Goal: Task Accomplishment & Management: Use online tool/utility

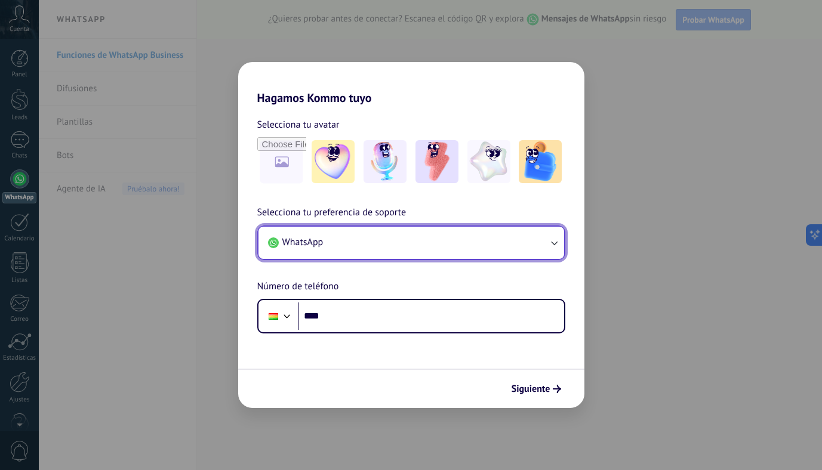
click at [481, 248] on button "WhatsApp" at bounding box center [411, 243] width 306 height 32
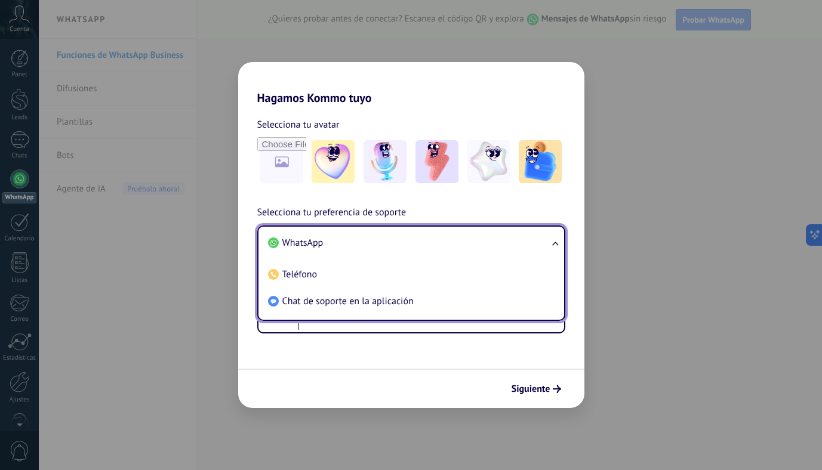
click at [339, 245] on li "WhatsApp" at bounding box center [408, 243] width 291 height 27
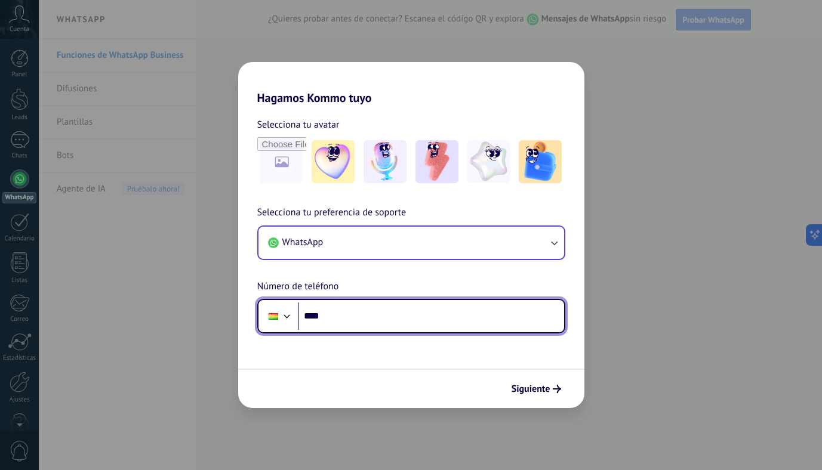
click at [377, 307] on input "****" at bounding box center [431, 316] width 266 height 27
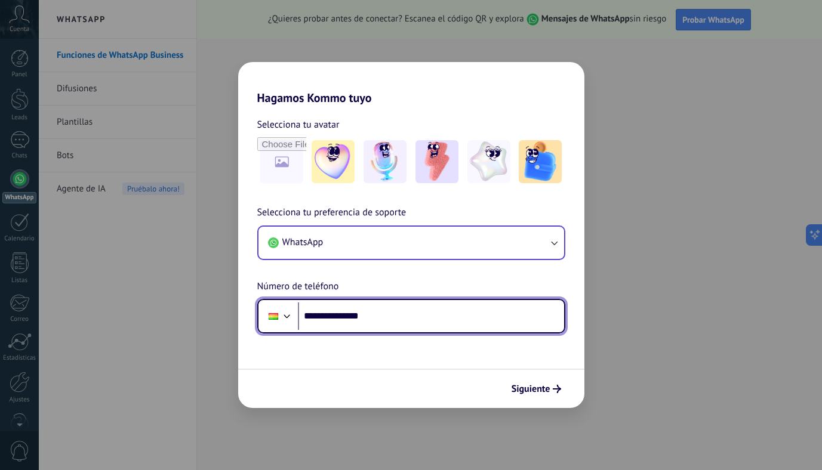
type input "**********"
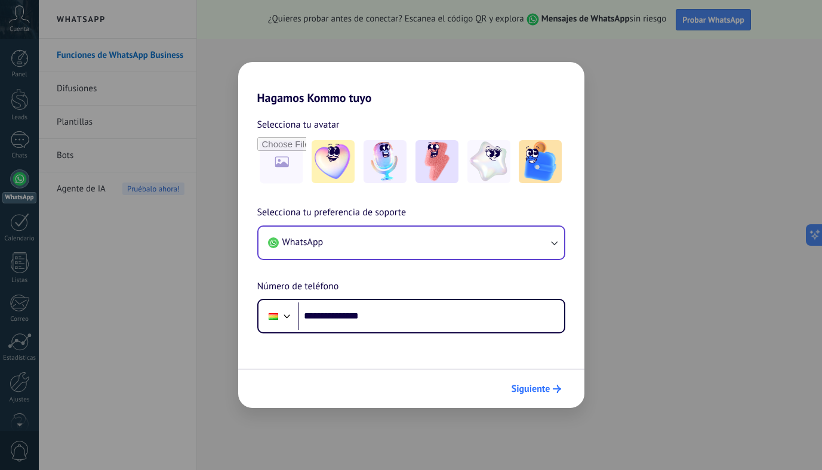
click at [538, 382] on button "Siguiente" at bounding box center [536, 389] width 60 height 20
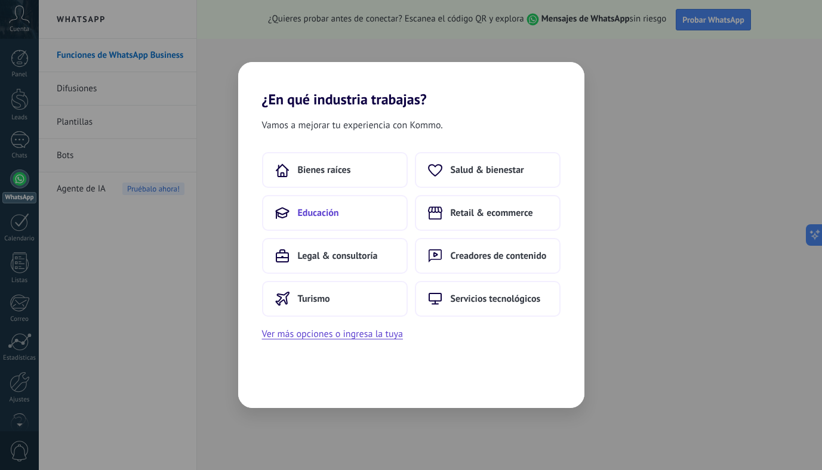
click at [324, 204] on button "Educación" at bounding box center [335, 213] width 146 height 36
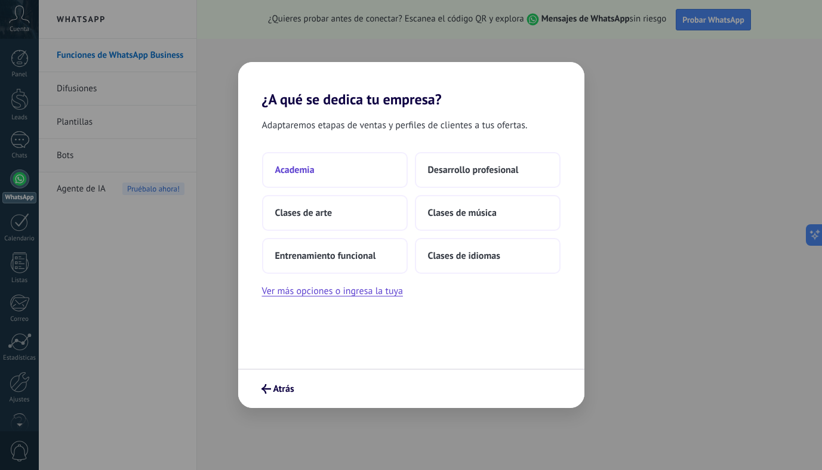
click at [312, 180] on button "Academia" at bounding box center [335, 170] width 146 height 36
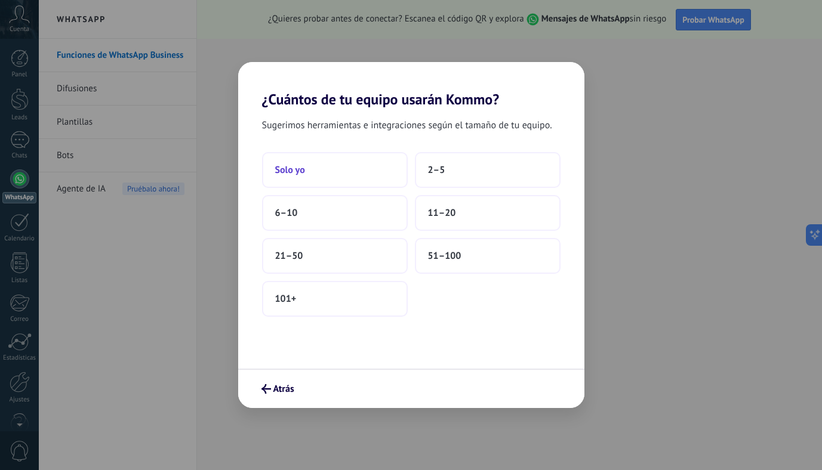
click at [312, 180] on button "Solo yo" at bounding box center [335, 170] width 146 height 36
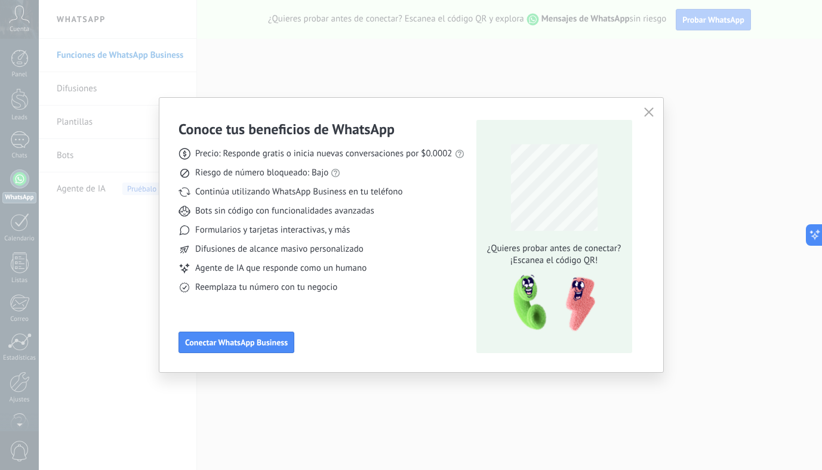
click at [648, 108] on icon "button" at bounding box center [649, 112] width 10 height 10
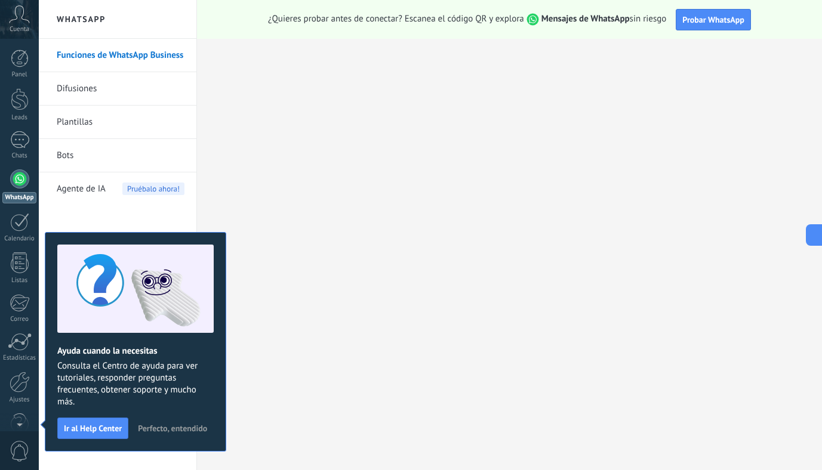
click at [90, 93] on link "Difusiones" at bounding box center [121, 88] width 128 height 33
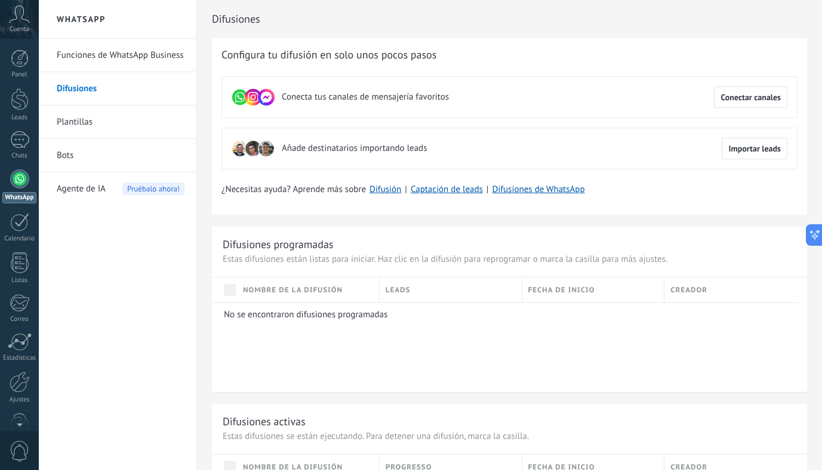
click at [76, 130] on link "Plantillas" at bounding box center [121, 122] width 128 height 33
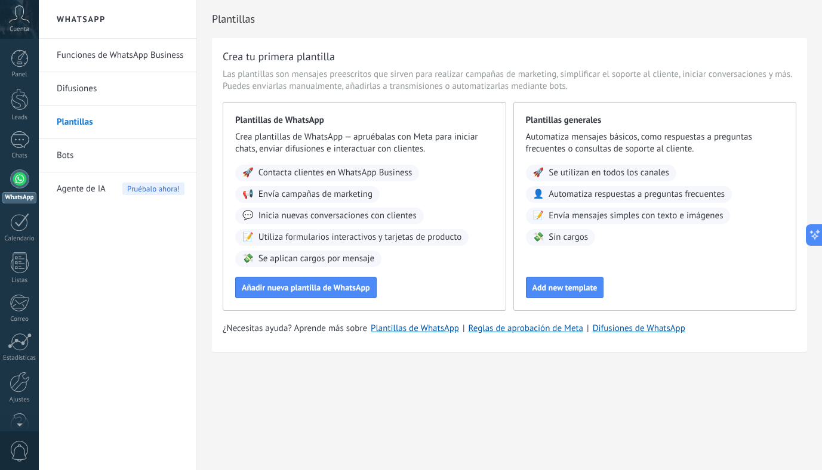
click at [64, 154] on link "Bots" at bounding box center [121, 155] width 128 height 33
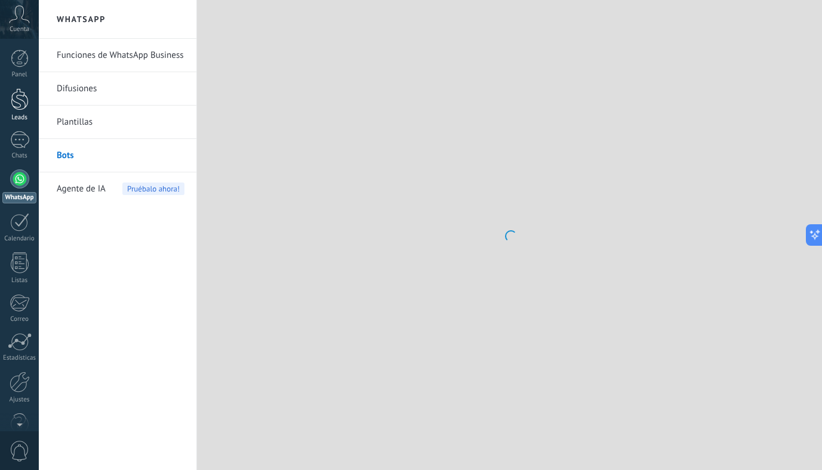
click at [27, 94] on div at bounding box center [20, 99] width 18 height 22
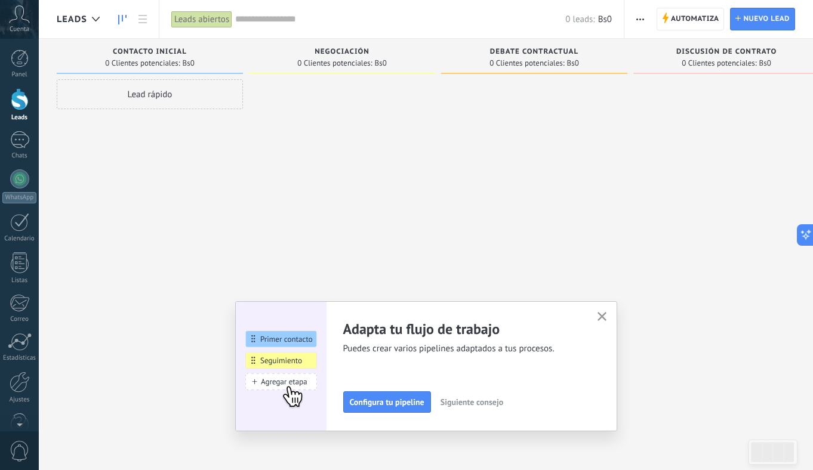
click at [607, 316] on icon "button" at bounding box center [602, 316] width 9 height 9
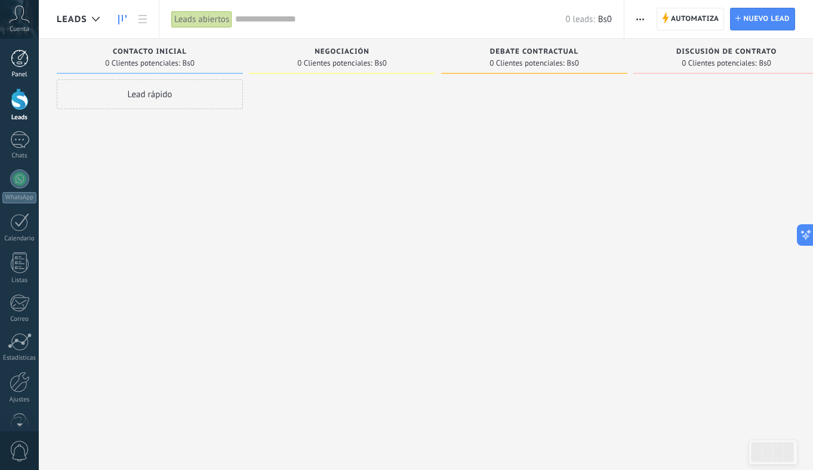
click at [14, 57] on div at bounding box center [20, 59] width 18 height 18
